Goal: Transaction & Acquisition: Obtain resource

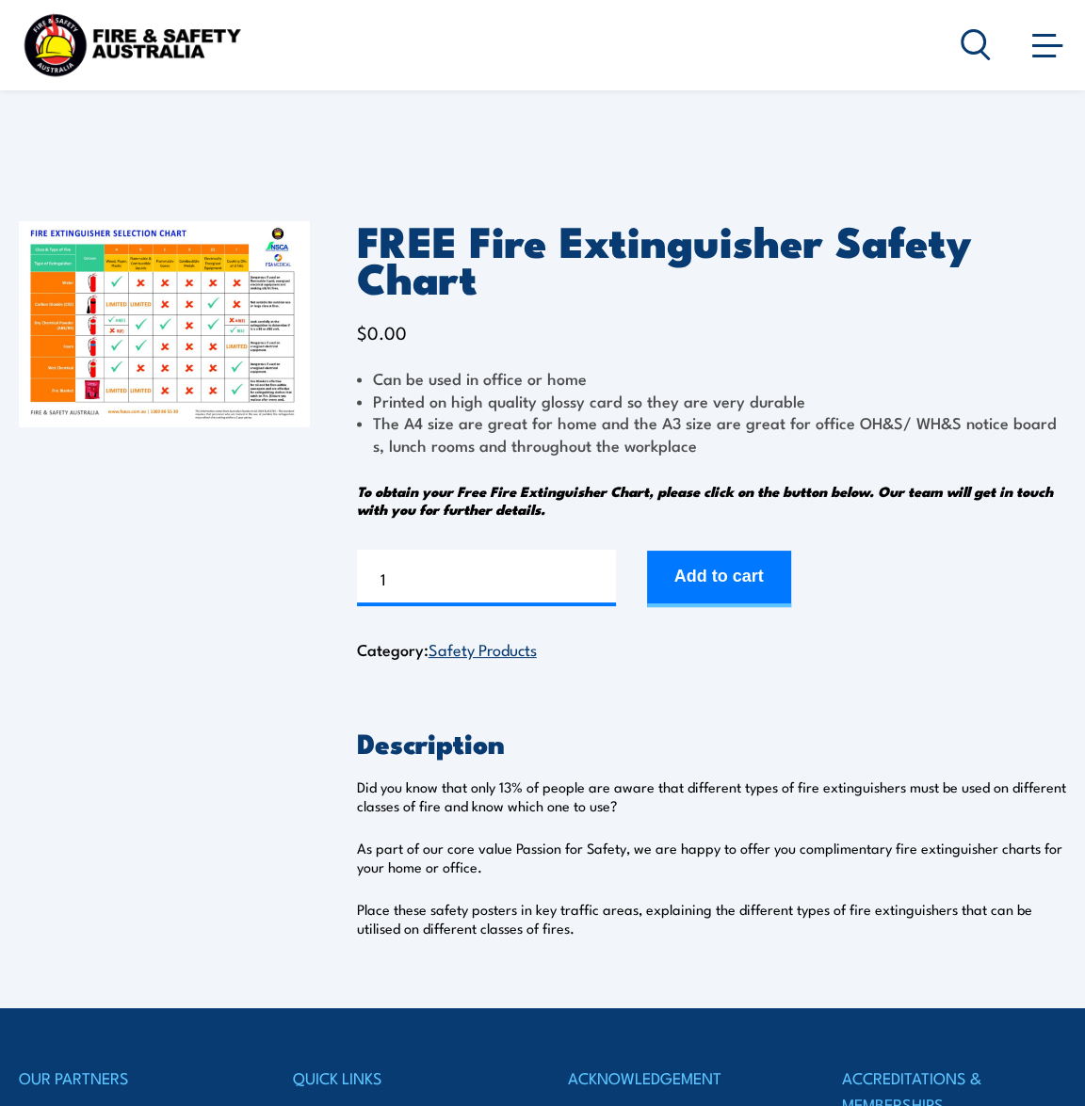
click at [757, 557] on button "Add to cart" at bounding box center [719, 579] width 144 height 56
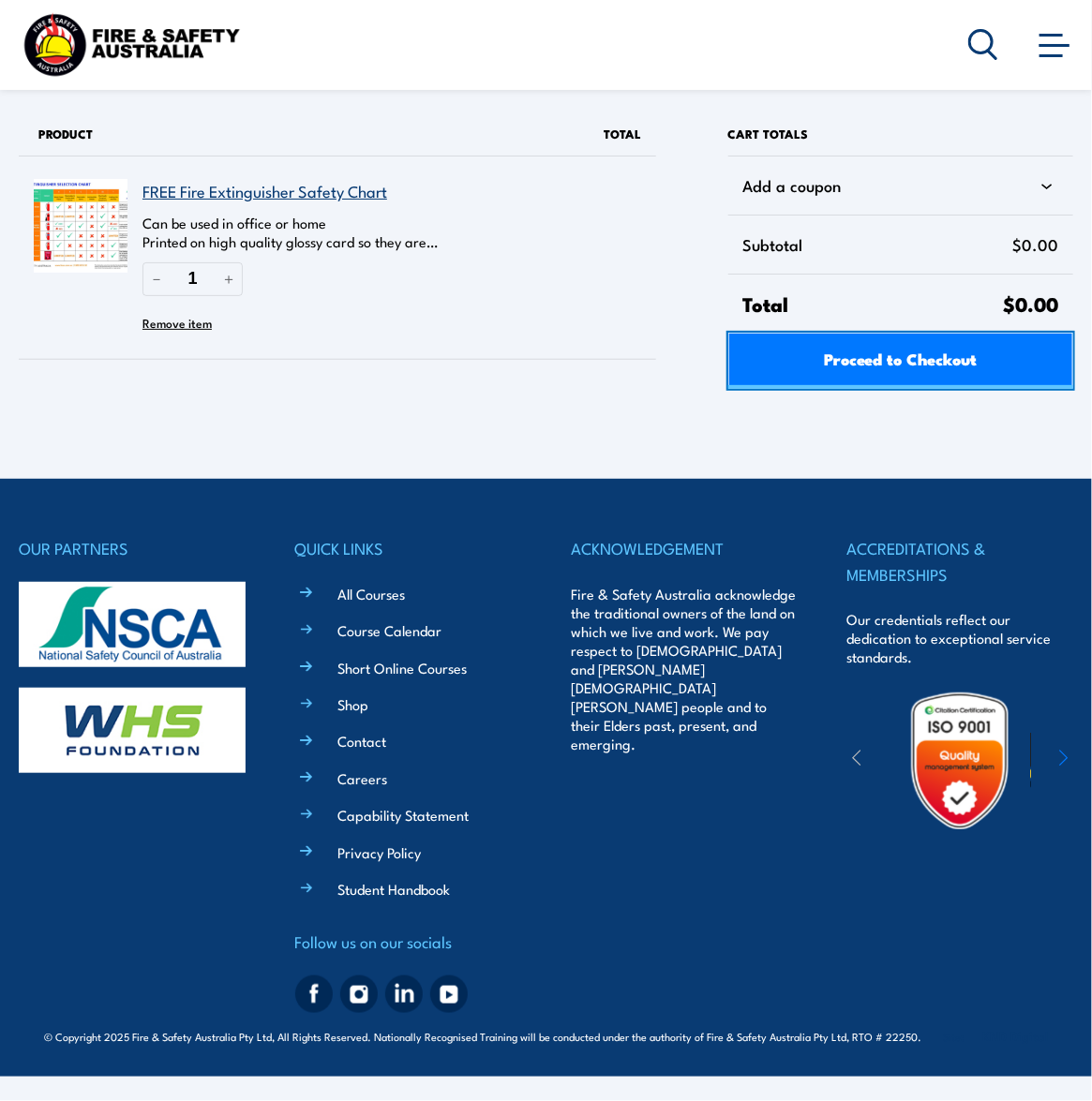
click at [882, 335] on span "Proceed to Checkout" at bounding box center [901, 358] width 153 height 50
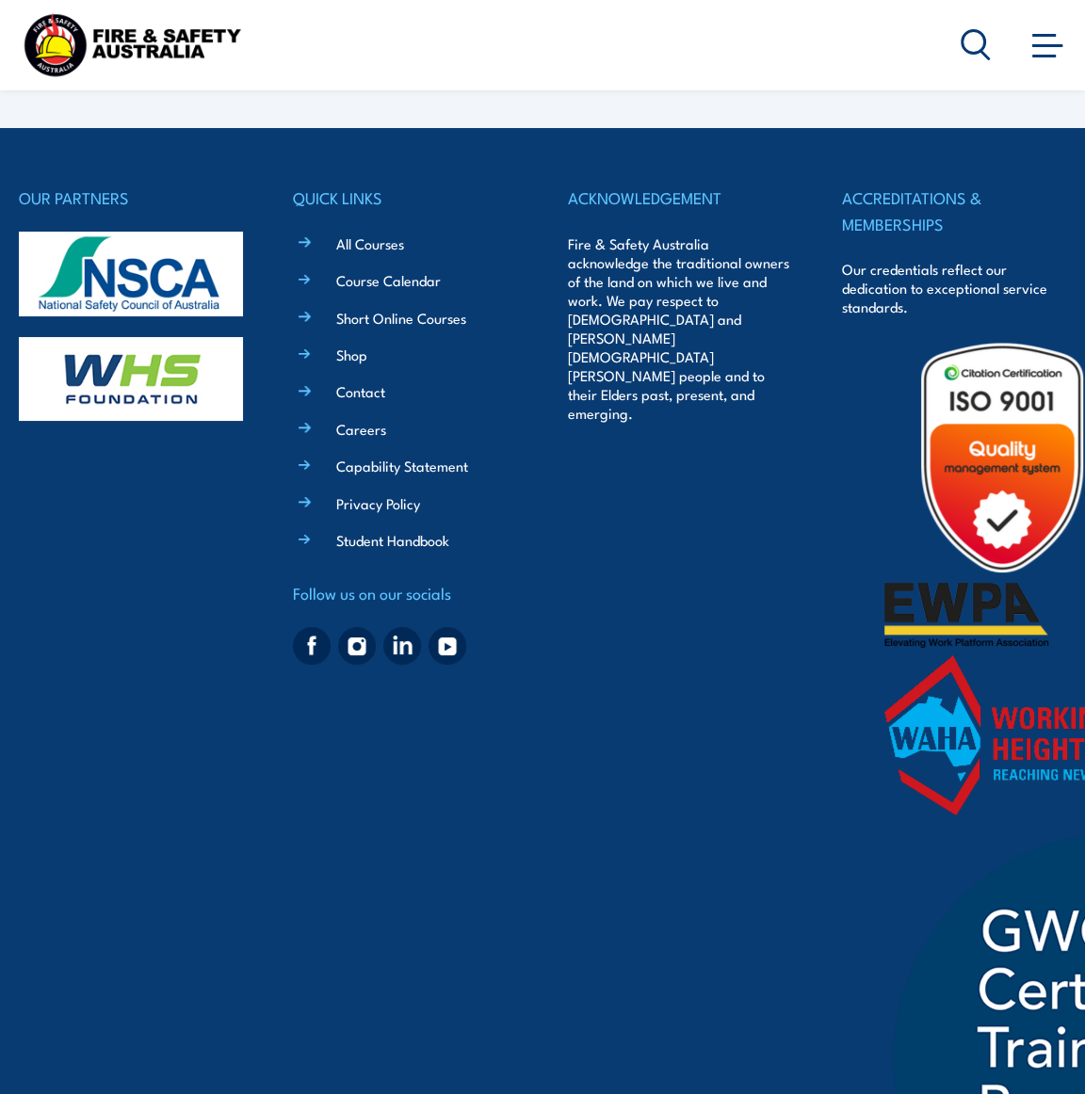
select select "VIC"
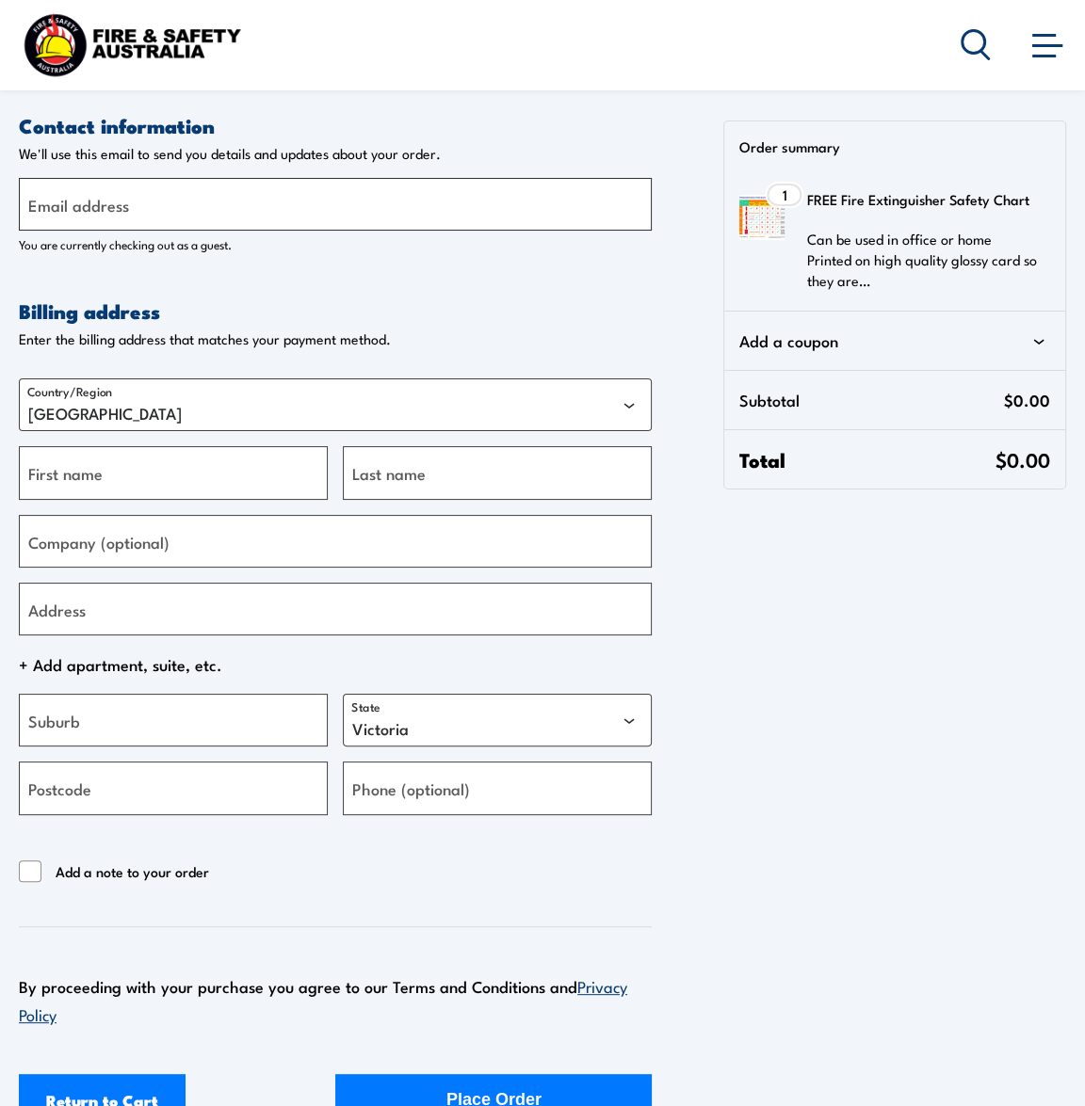
click at [184, 191] on input "Email address" at bounding box center [335, 204] width 633 height 53
type input "[PERSON_NAME][EMAIL_ADDRESS][PERSON_NAME][PERSON_NAME][DOMAIN_NAME]"
type input "Ellie"
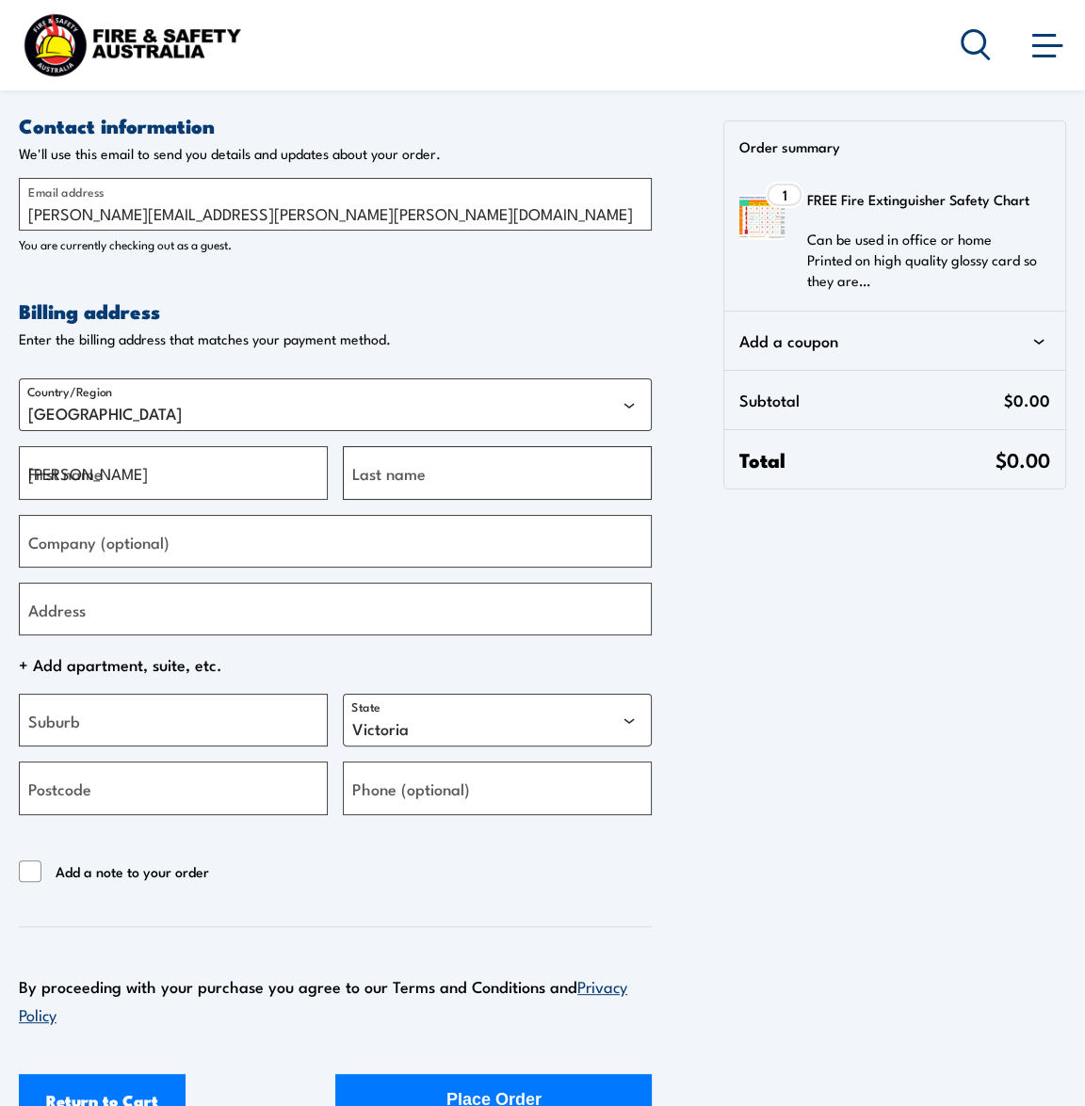
type input "Wotherspoon"
type input "Woodside"
type input "[STREET_ADDRESS][PERSON_NAME]"
type input "Wembley Downs"
select select "WA"
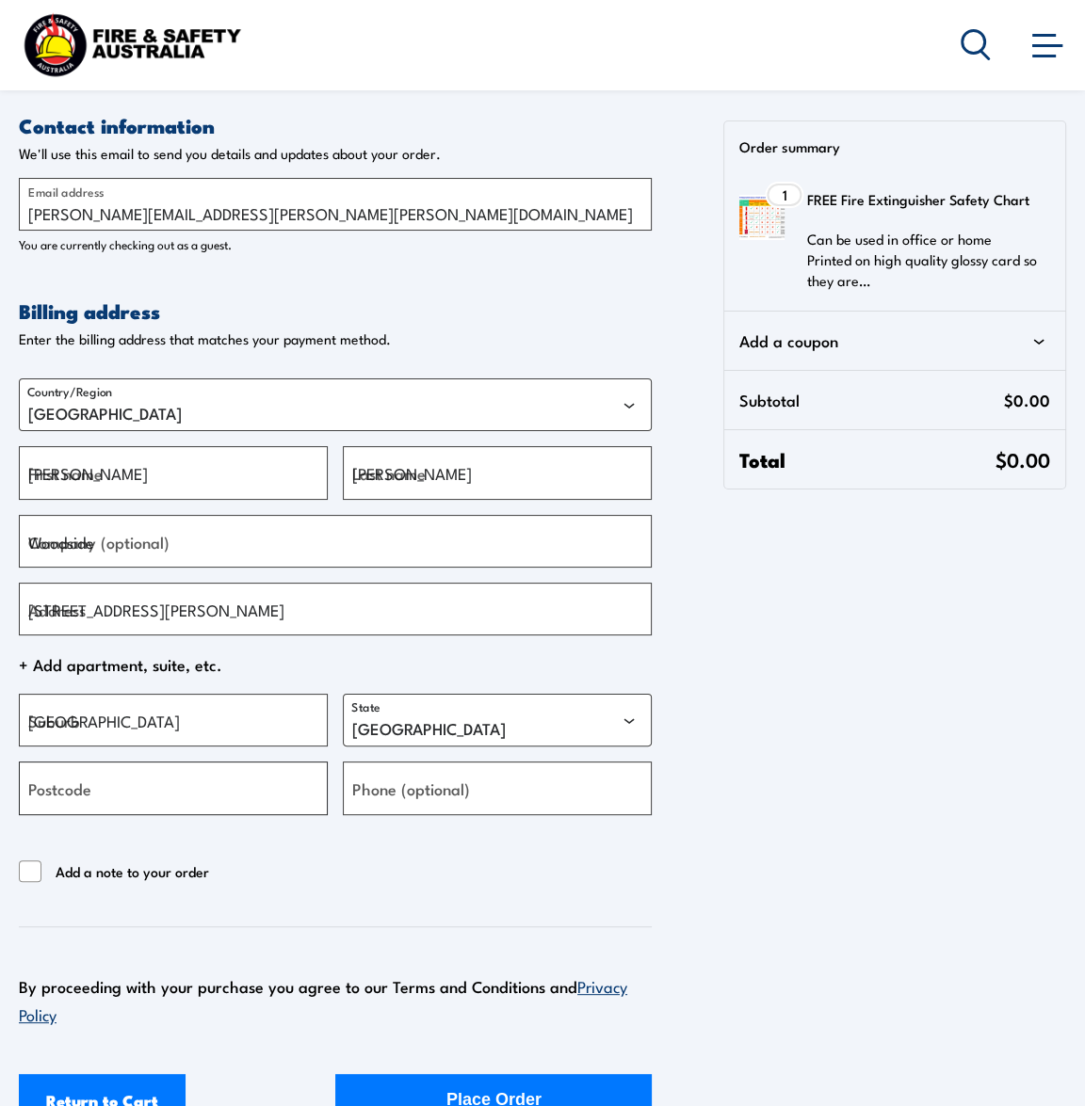
type input "6015"
type input "[PHONE_NUMBER]"
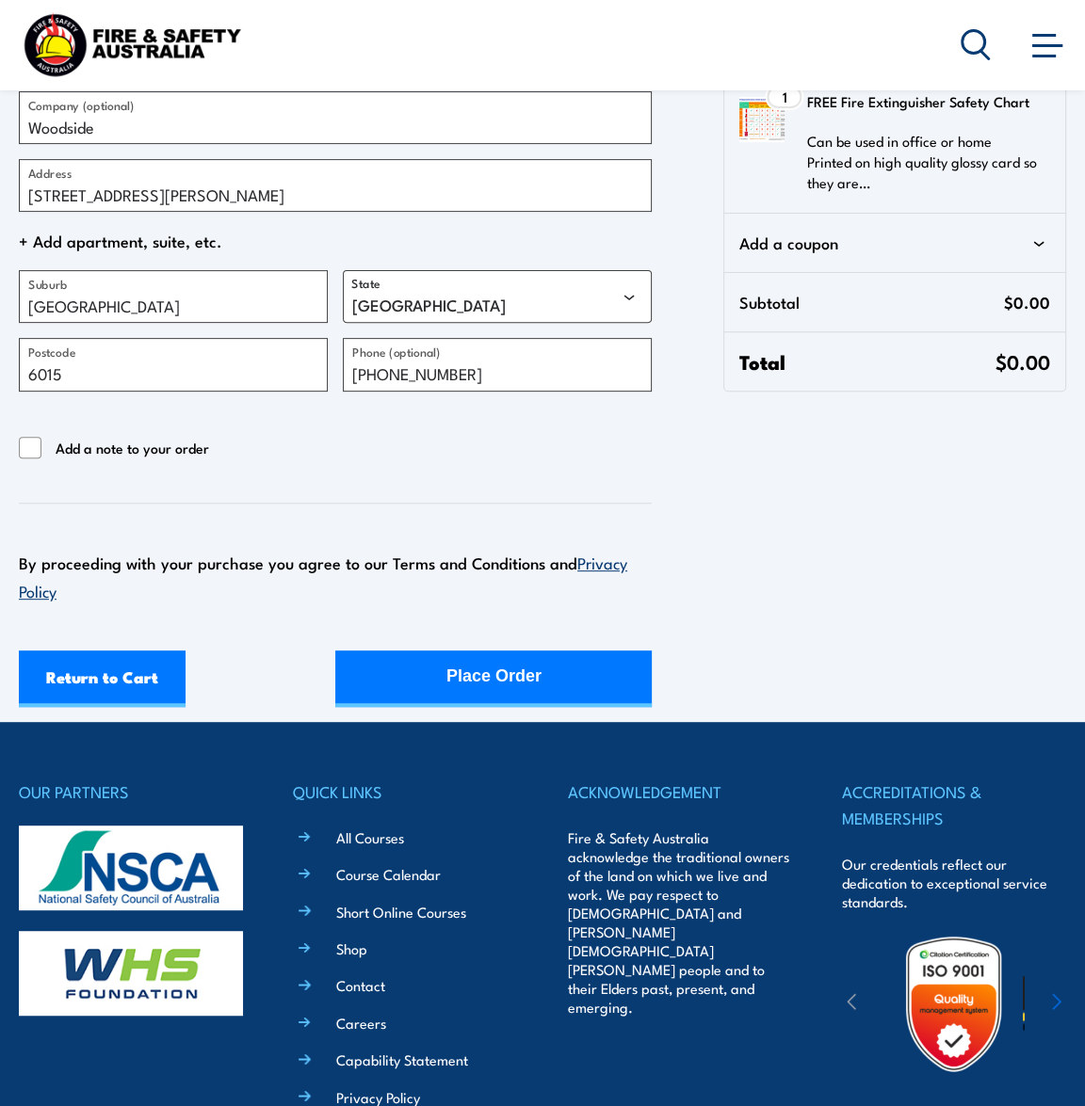
scroll to position [428, 0]
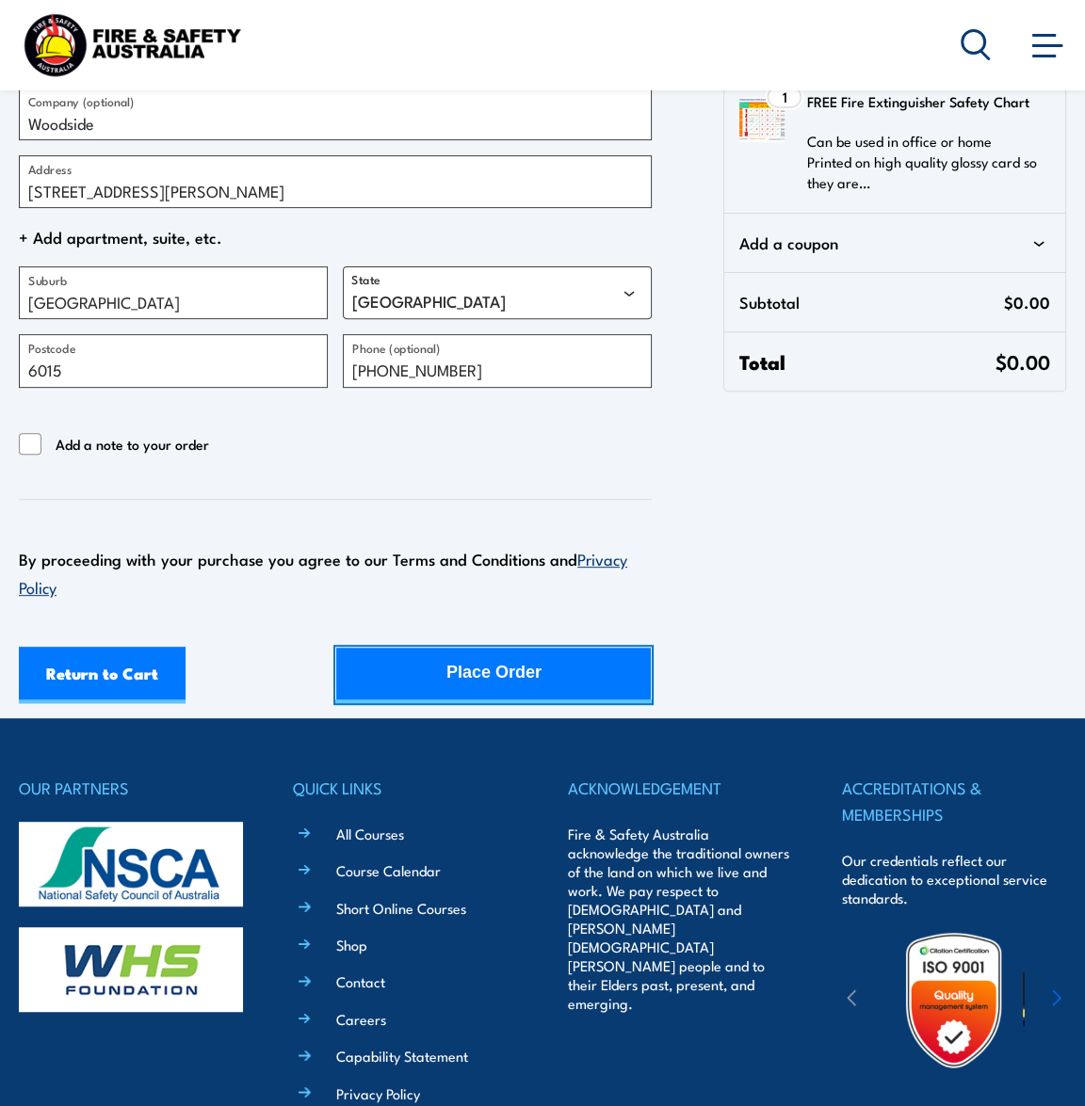
click at [509, 677] on div "Place Order" at bounding box center [493, 673] width 95 height 50
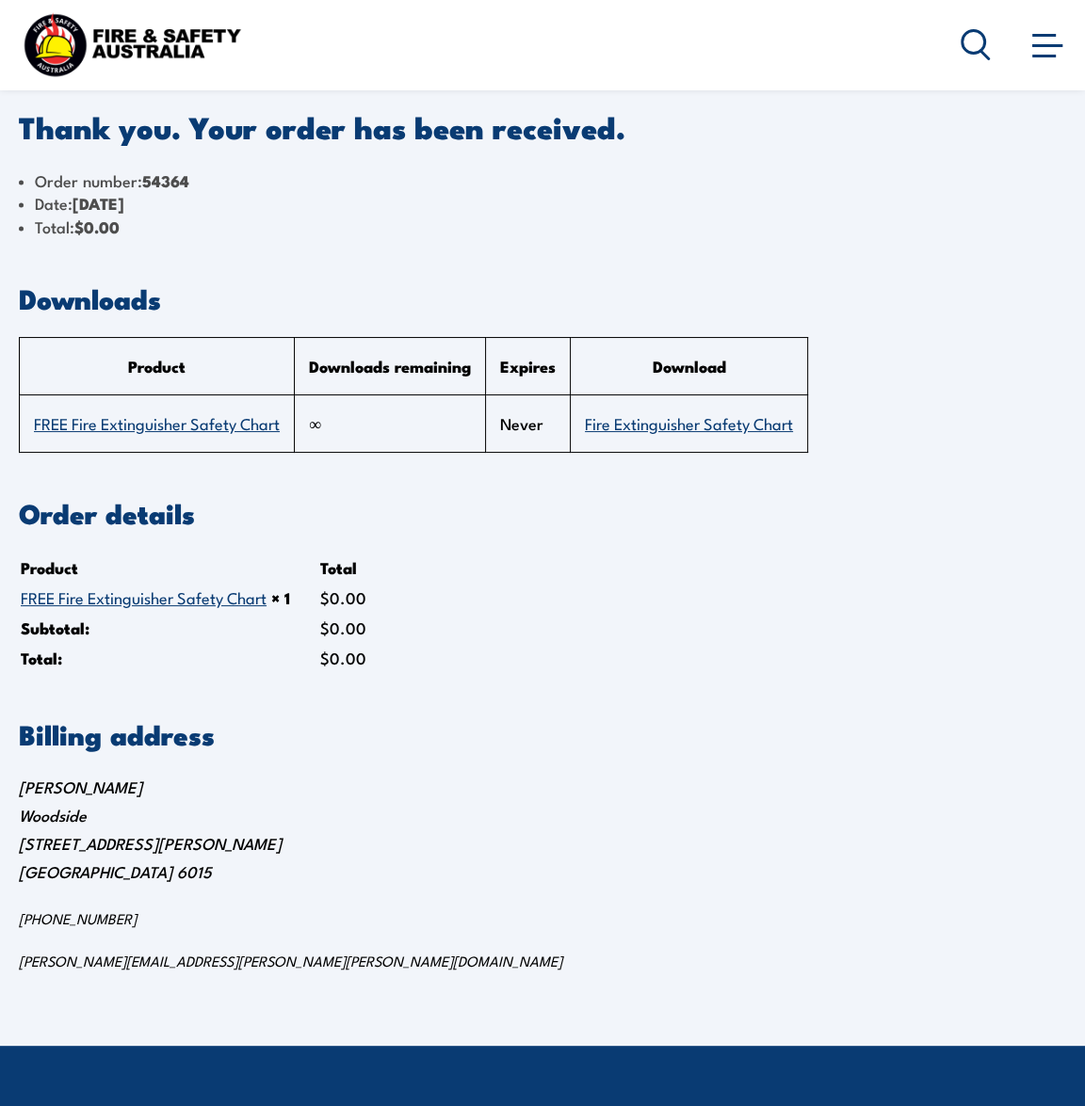
click at [718, 418] on link "Fire Extinguisher Safety Chart" at bounding box center [689, 422] width 208 height 23
